Goal: Task Accomplishment & Management: Manage account settings

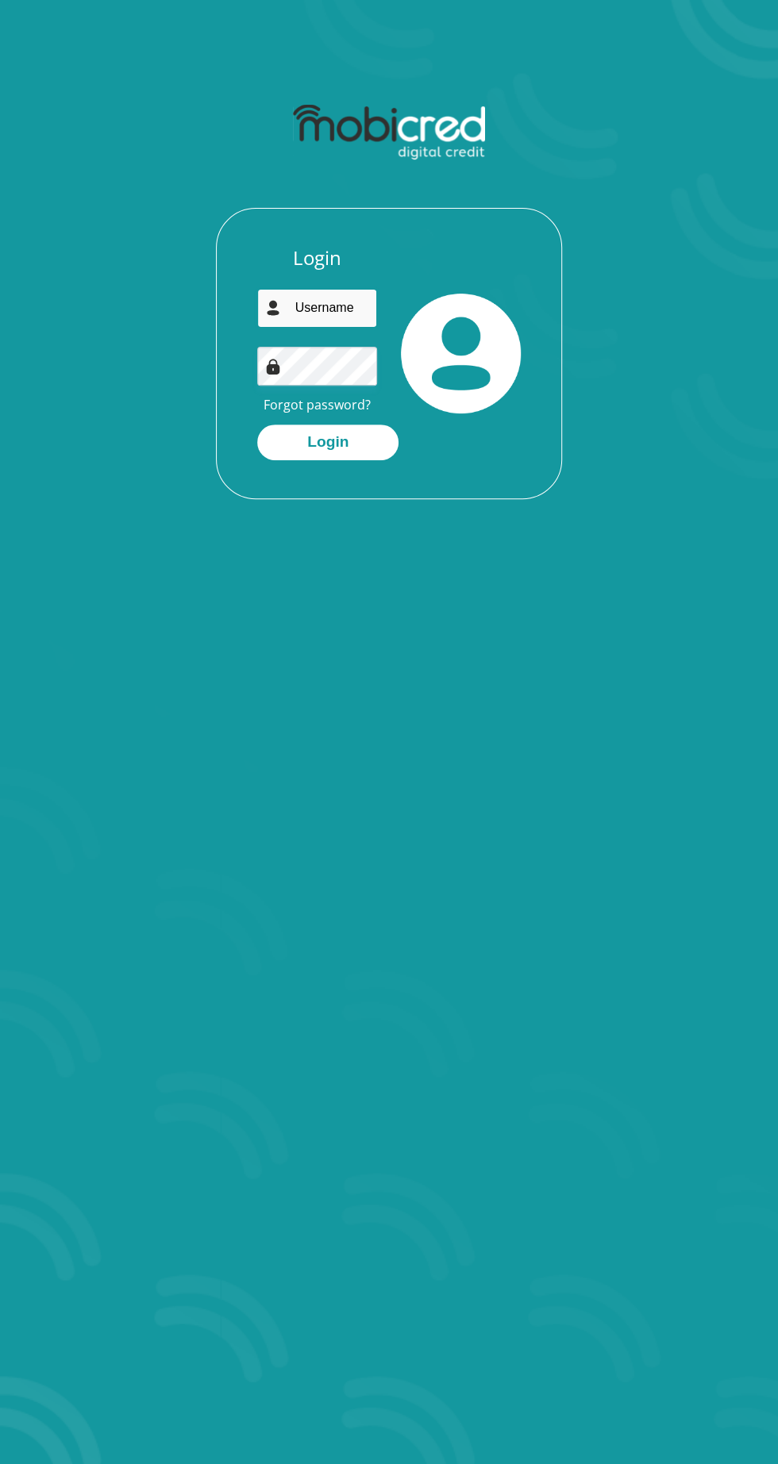
click at [301, 289] on input "email" at bounding box center [317, 308] width 120 height 39
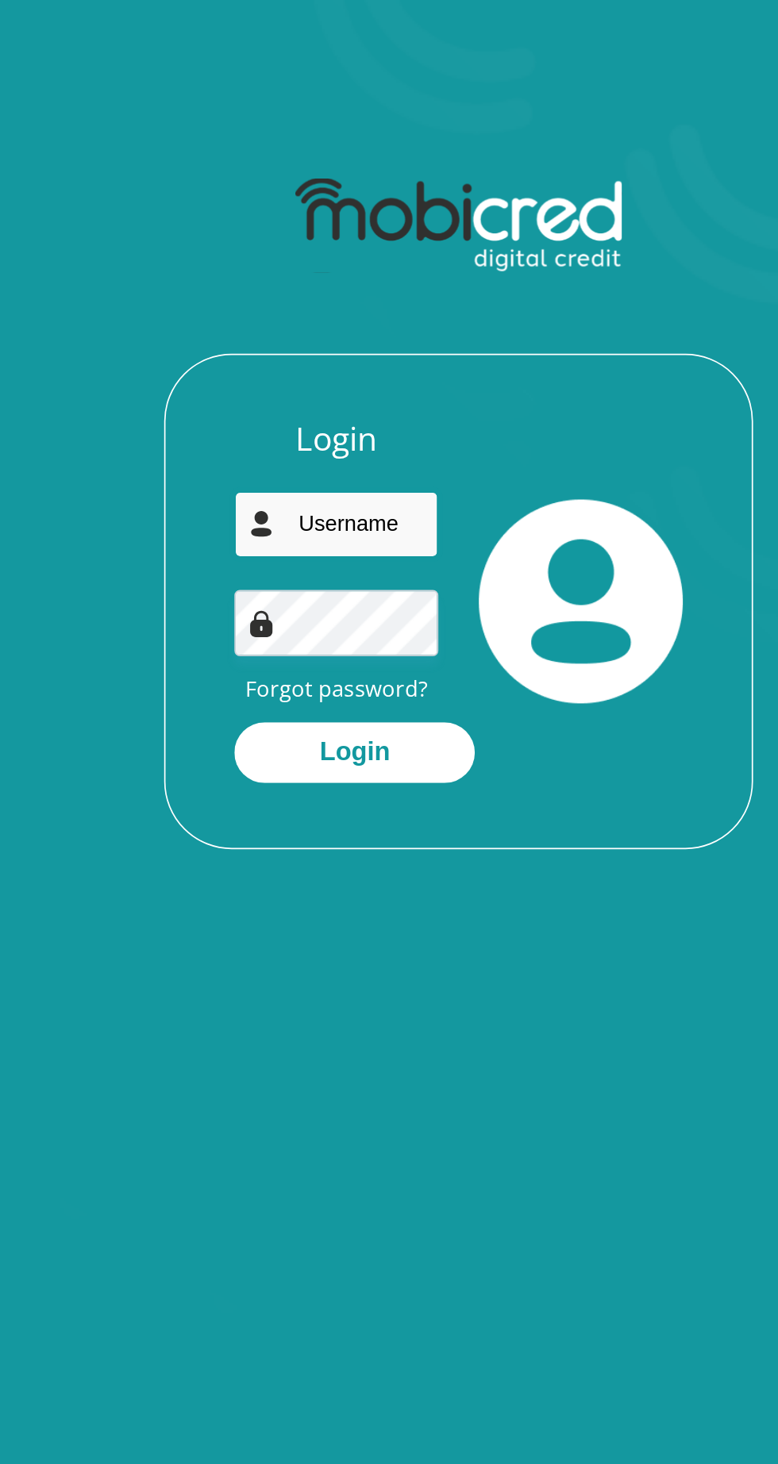
type input "lagumanicole@gmail.com"
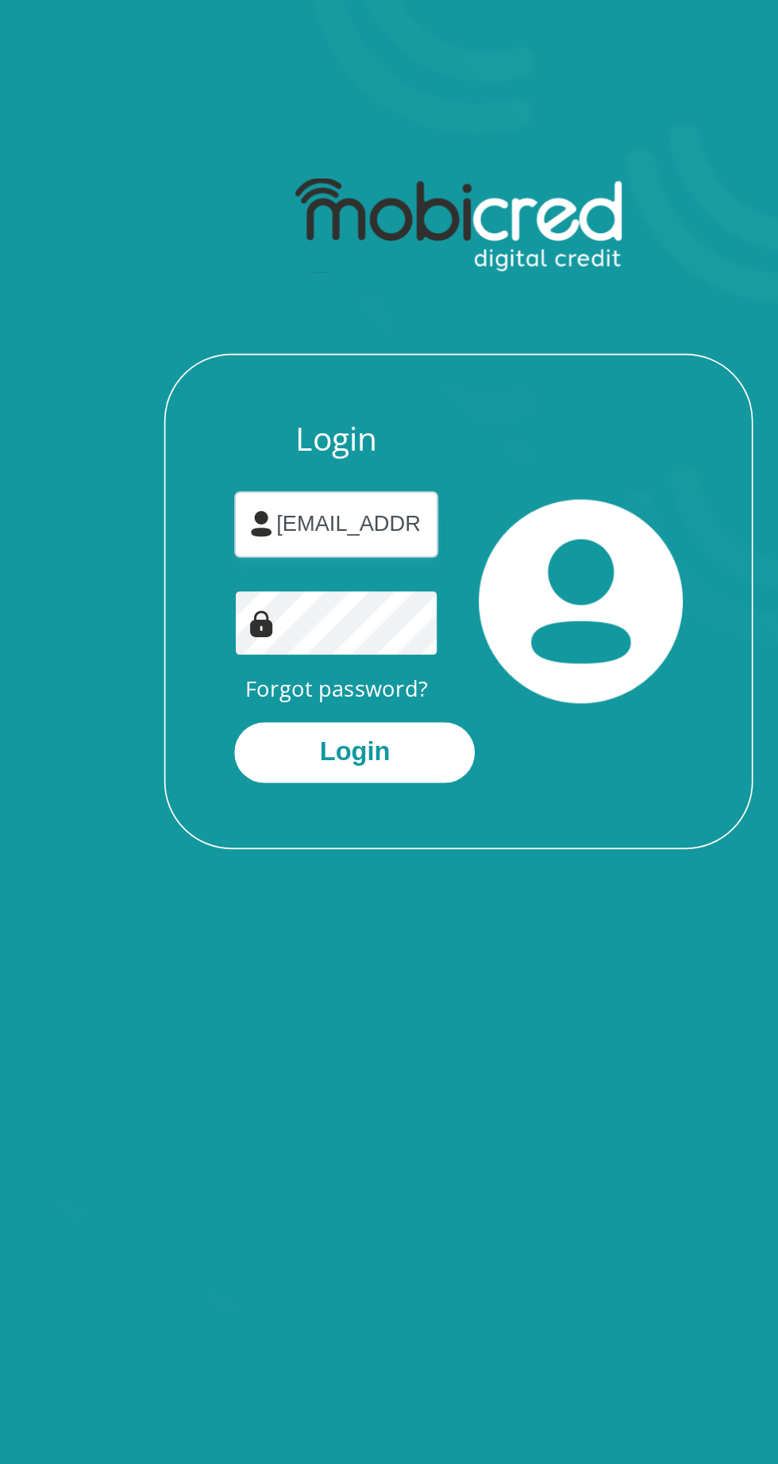
click at [257, 425] on button "Login" at bounding box center [327, 443] width 141 height 36
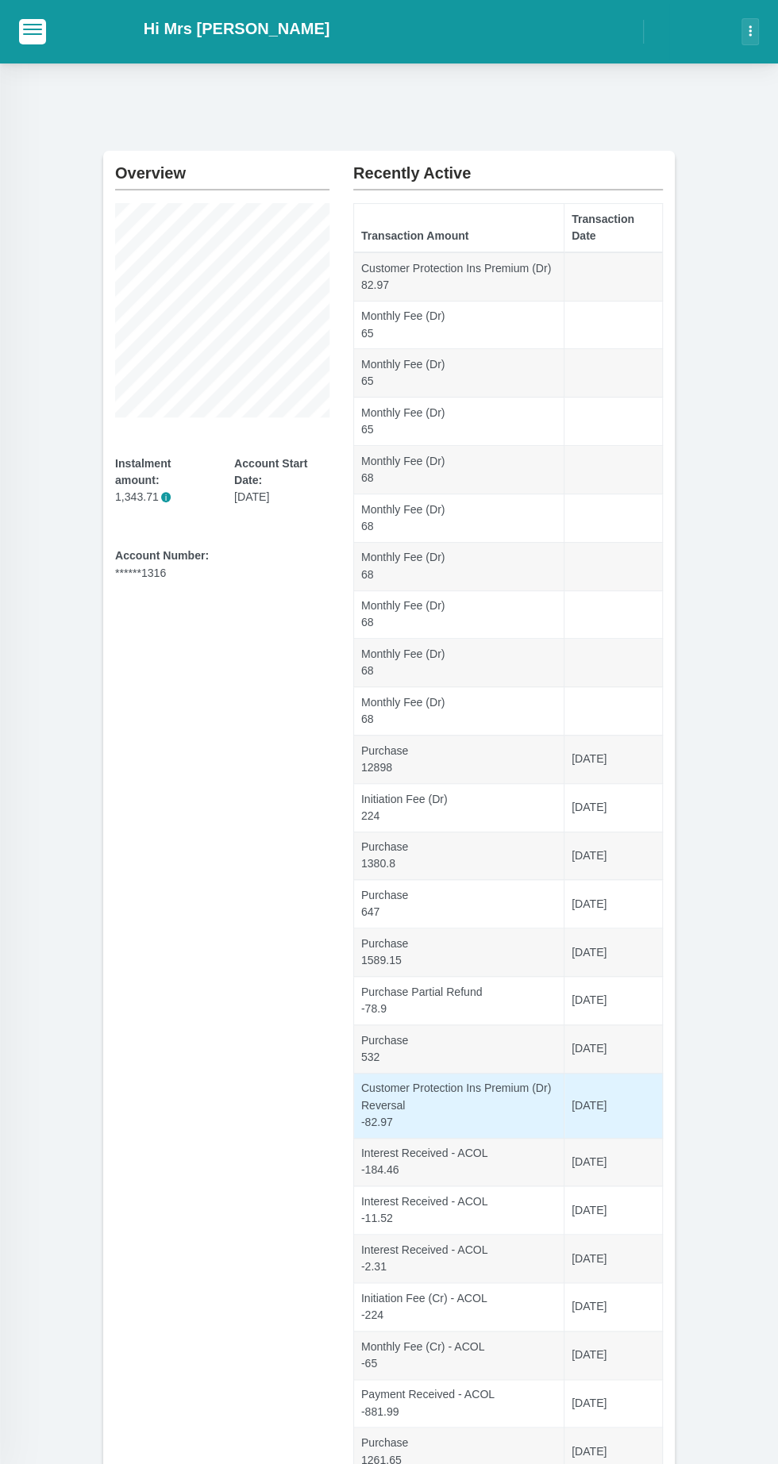
click at [657, 1111] on td "[DATE]" at bounding box center [613, 1105] width 98 height 65
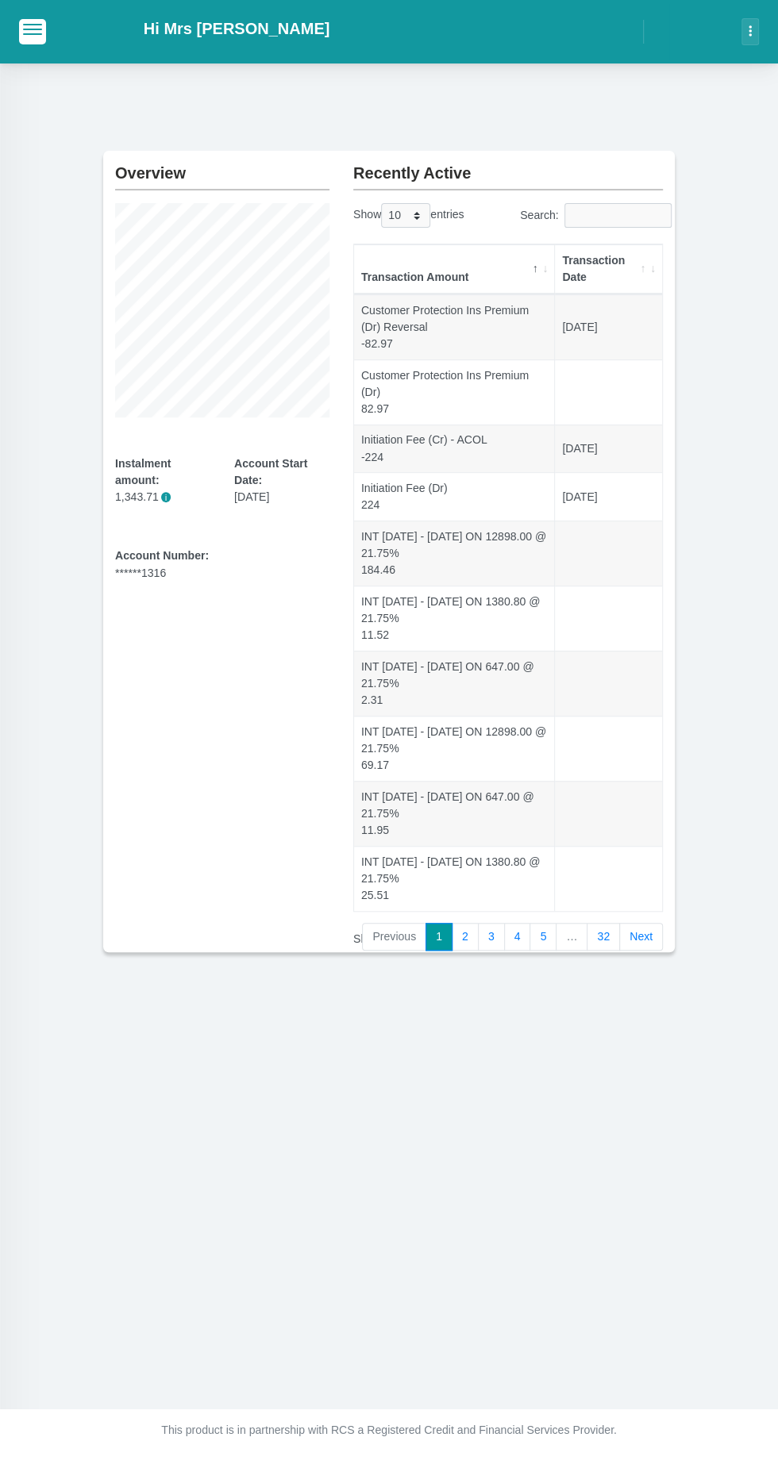
click at [759, 340] on div "Overview Instalment amount: 1,343.71 i Account Start Date: [DATE] Account Numbe…" at bounding box center [389, 526] width 778 height 927
click at [729, 321] on section "Overview Instalment amount: 1,343.71 i Account Start Date: [DATE] Account Numbe…" at bounding box center [389, 552] width 730 height 802
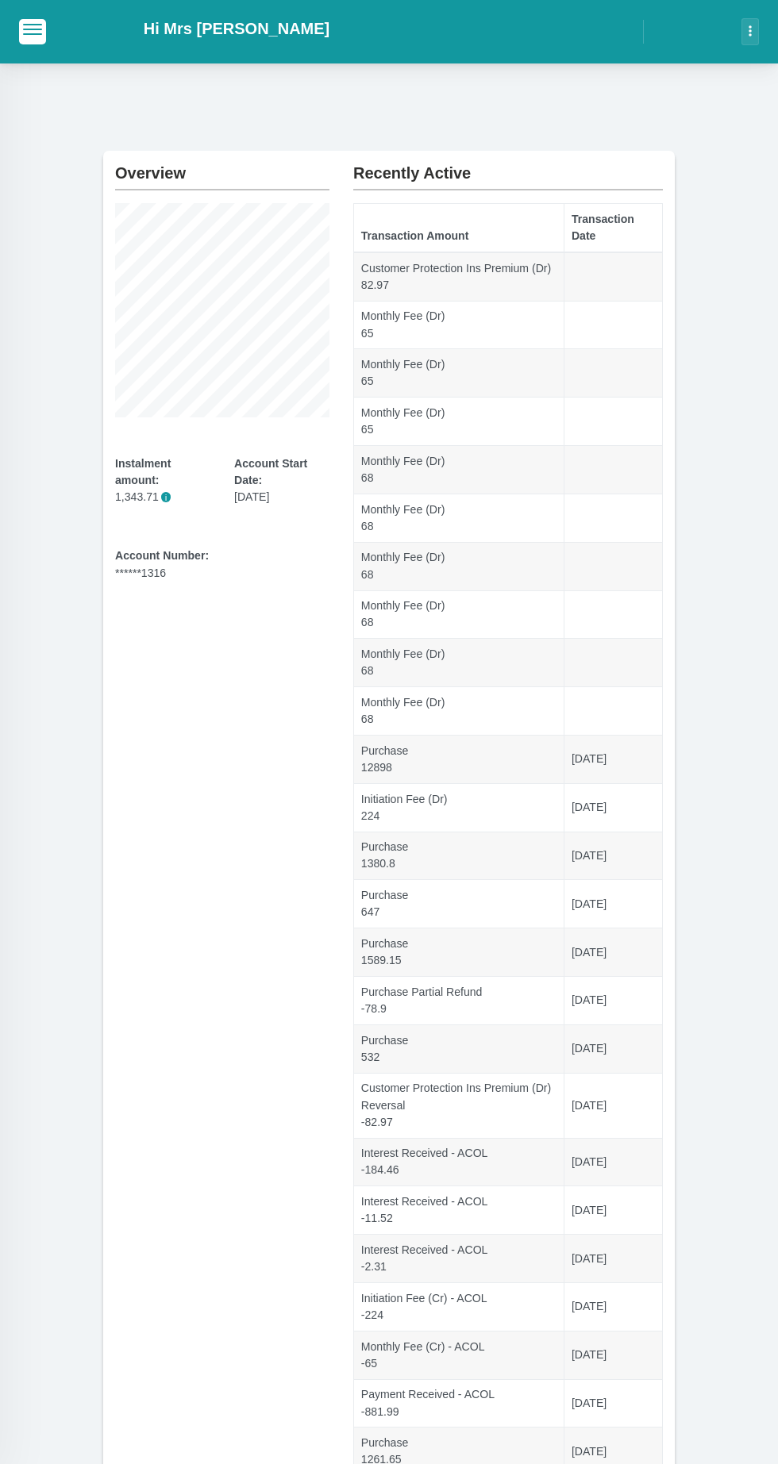
scroll to position [113, 0]
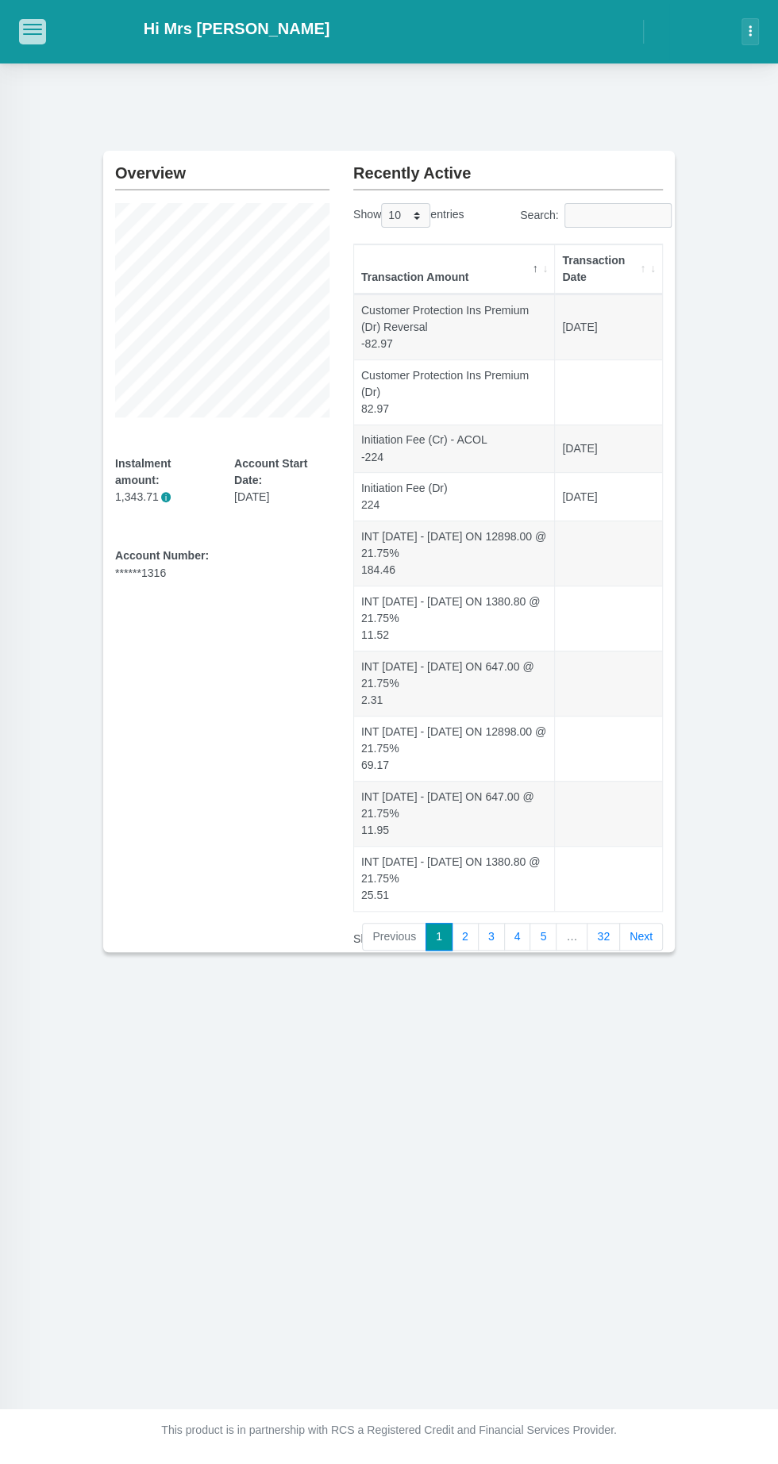
click at [33, 24] on span "button" at bounding box center [32, 25] width 19 height 2
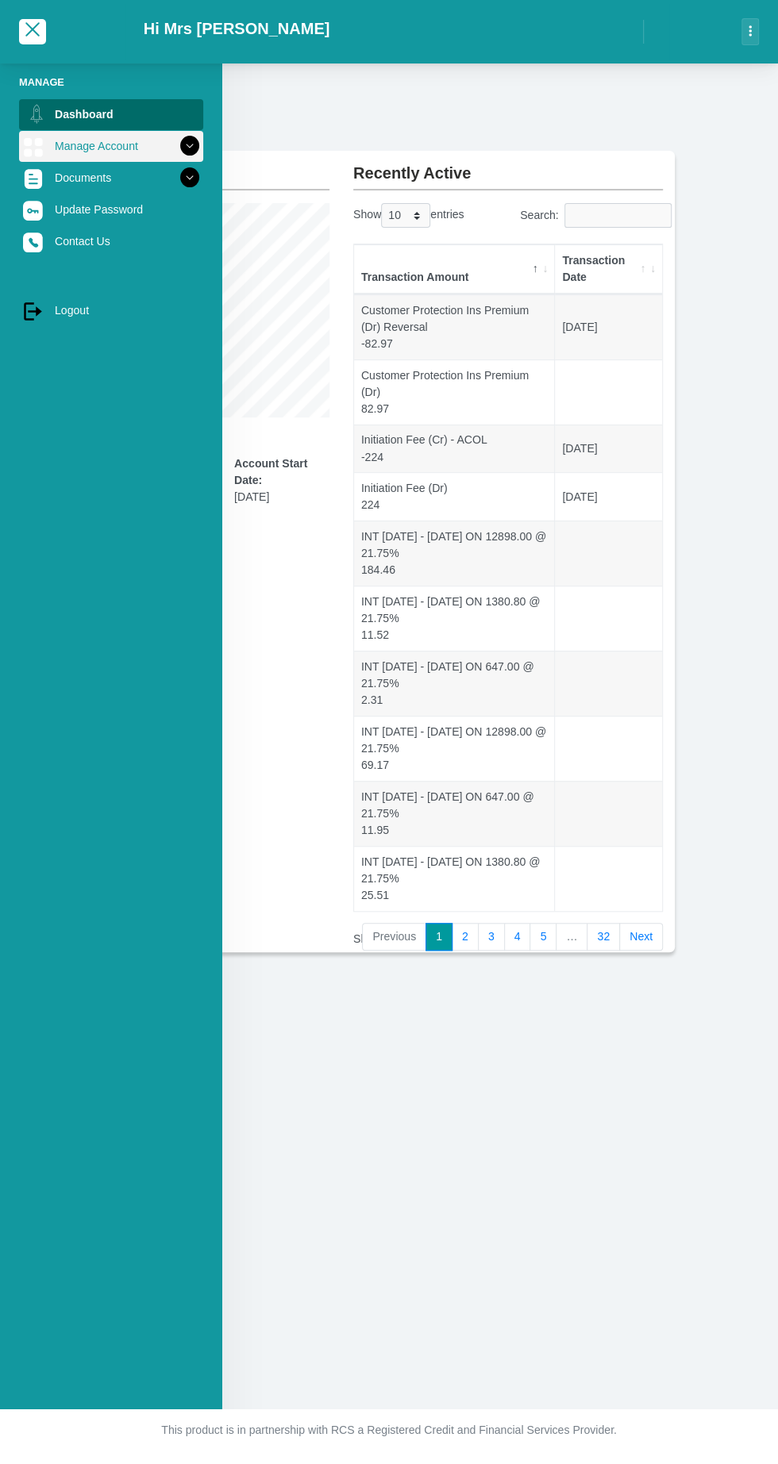
click at [76, 141] on link "Manage Account" at bounding box center [111, 146] width 184 height 30
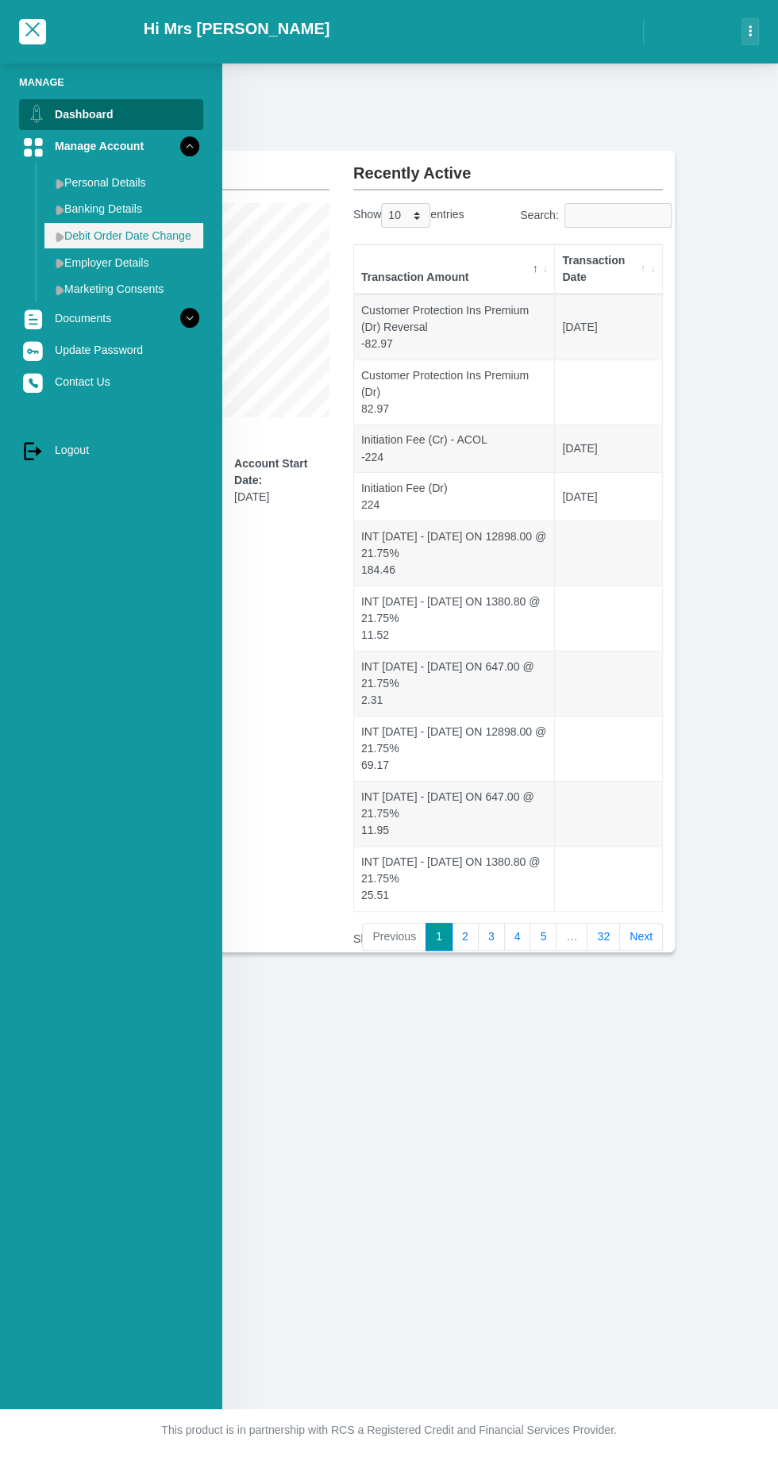
click at [108, 237] on link "Debit Order Date Change" at bounding box center [123, 235] width 159 height 25
click at [60, 236] on img at bounding box center [60, 237] width 9 height 10
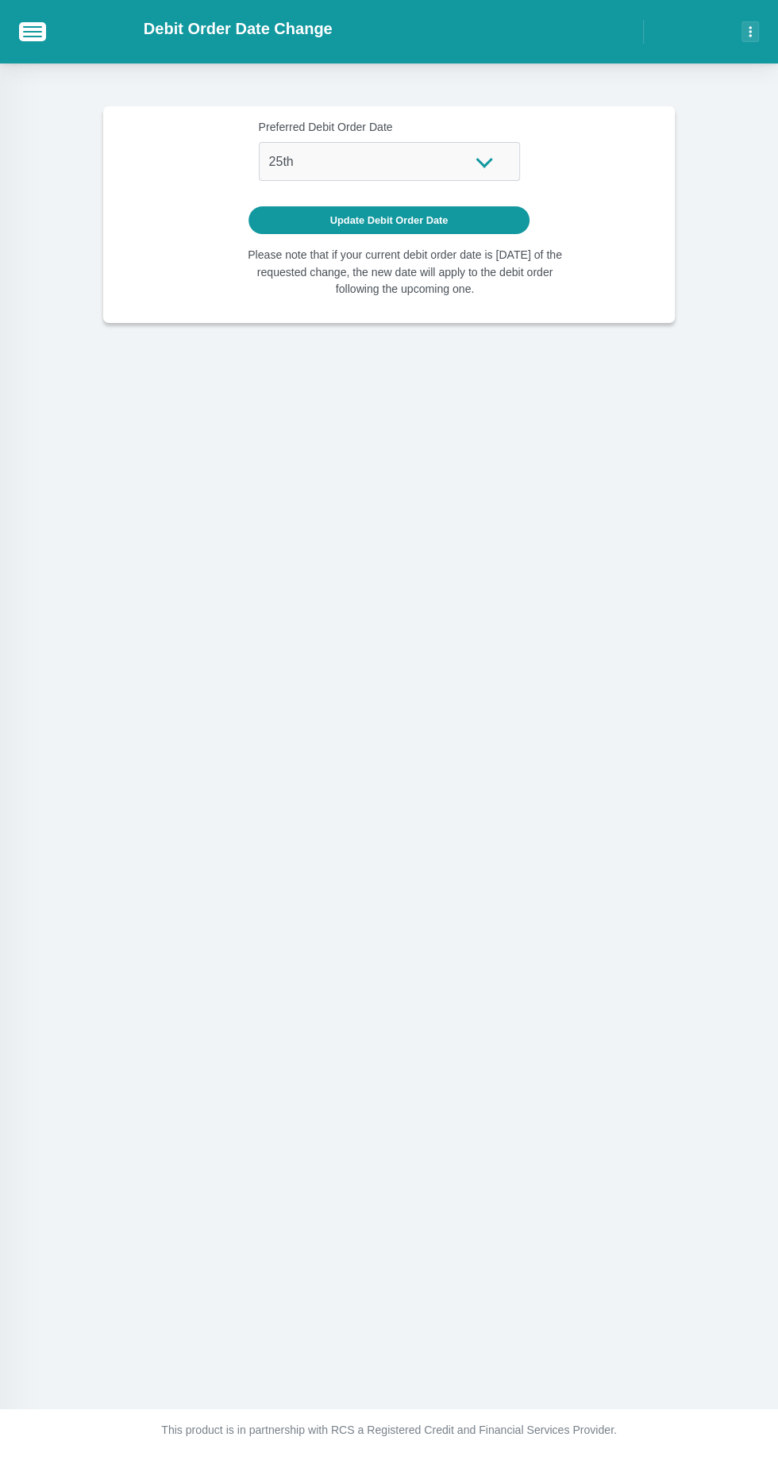
click at [483, 162] on div "Preferred Debit Order Date 1st 2nd 3rd 4th 5th 7th 18th 19th 20th 21st 22nd 23r…" at bounding box center [389, 150] width 261 height 62
click at [486, 161] on div "Preferred Debit Order Date 1st 2nd 3rd 4th 5th 7th 18th 19th 20th 21st 22nd 23r…" at bounding box center [389, 150] width 261 height 62
click at [471, 160] on select "1st 2nd 3rd 4th 5th 7th 18th 19th 20th 21st 22nd 23rd 24th 25th 26th 27th 28th …" at bounding box center [389, 161] width 261 height 39
